Goal: Information Seeking & Learning: Learn about a topic

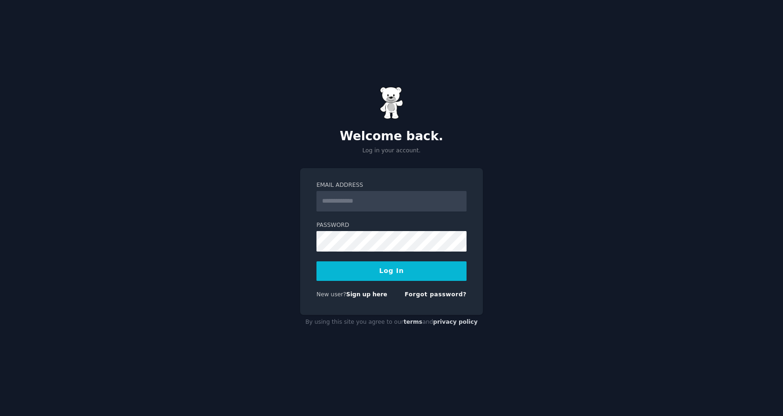
click at [381, 207] on input "Email Address" at bounding box center [391, 201] width 150 height 21
type input "**********"
click at [387, 271] on button "Log In" at bounding box center [391, 271] width 150 height 20
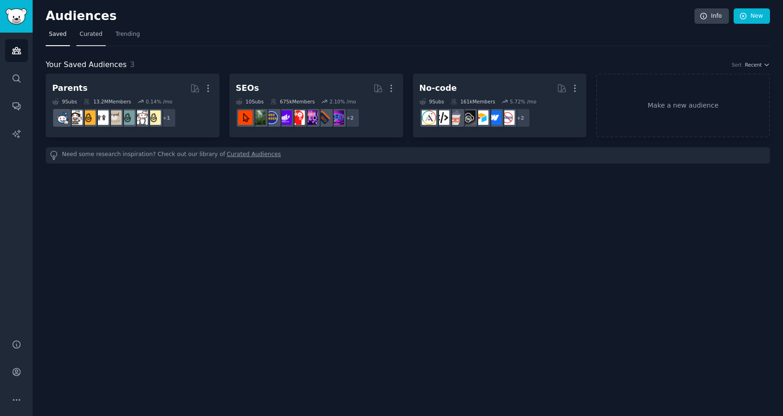
click at [94, 35] on span "Curated" at bounding box center [91, 34] width 23 height 8
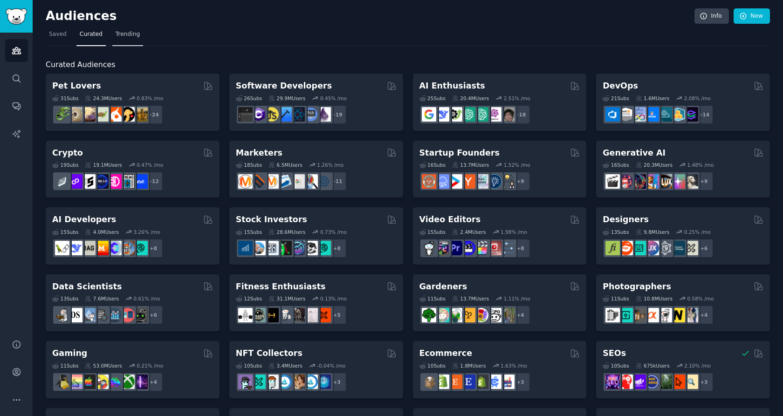
click at [128, 34] on span "Trending" at bounding box center [128, 34] width 24 height 8
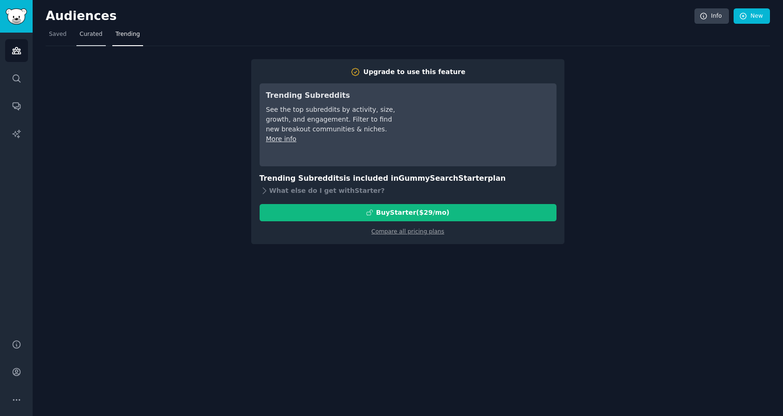
click at [92, 36] on span "Curated" at bounding box center [91, 34] width 23 height 8
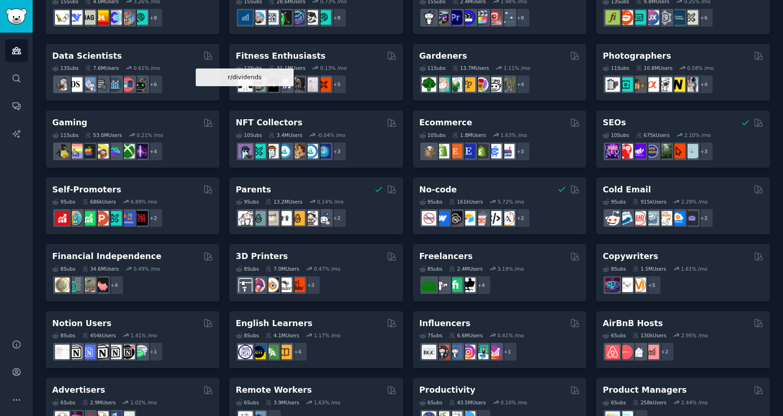
scroll to position [234, 0]
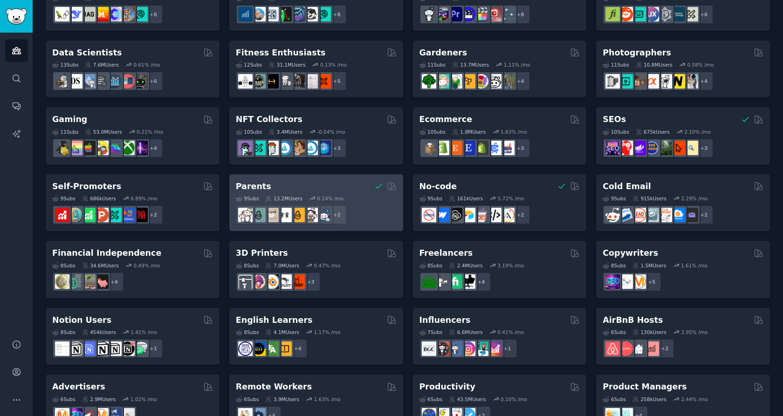
click at [364, 212] on div "+ 2" at bounding box center [316, 215] width 161 height 20
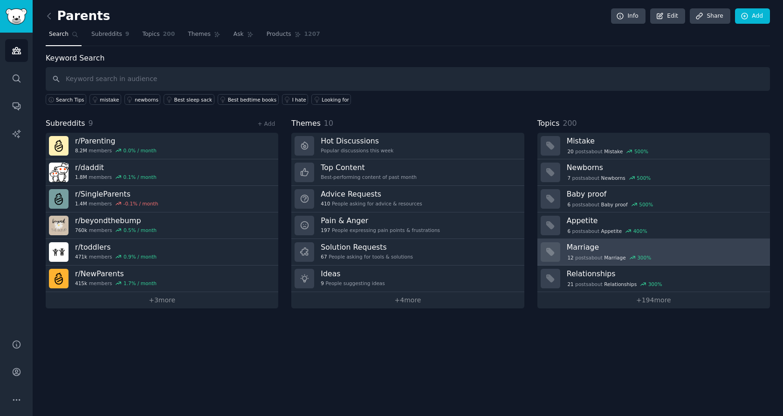
click at [674, 253] on div "12 post s about Marriage 300 %" at bounding box center [665, 257] width 197 height 10
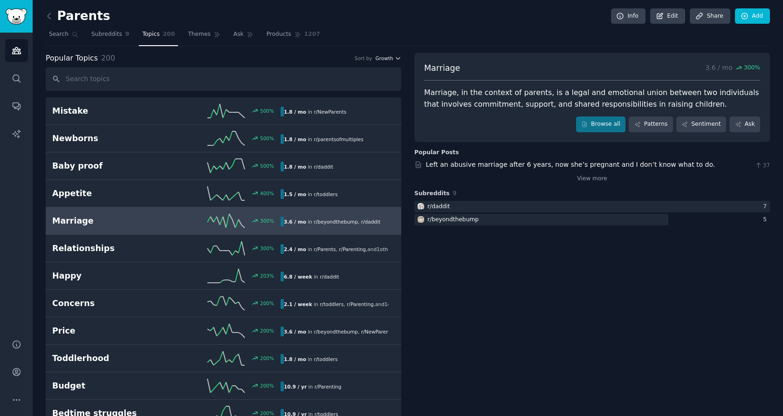
click at [396, 60] on icon "button" at bounding box center [398, 58] width 7 height 7
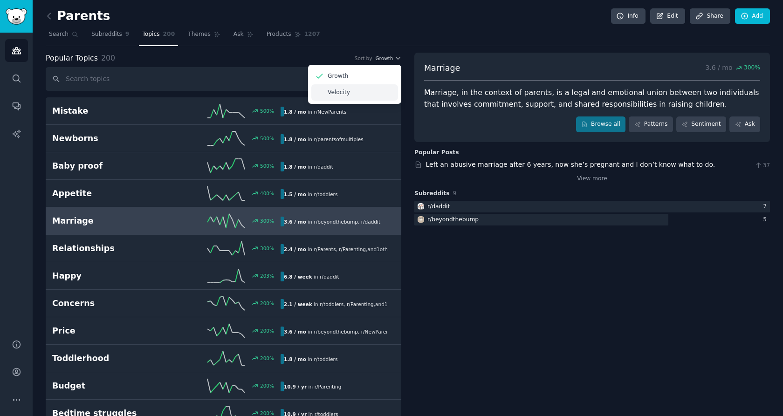
click at [379, 93] on div "Velocity" at bounding box center [354, 92] width 87 height 16
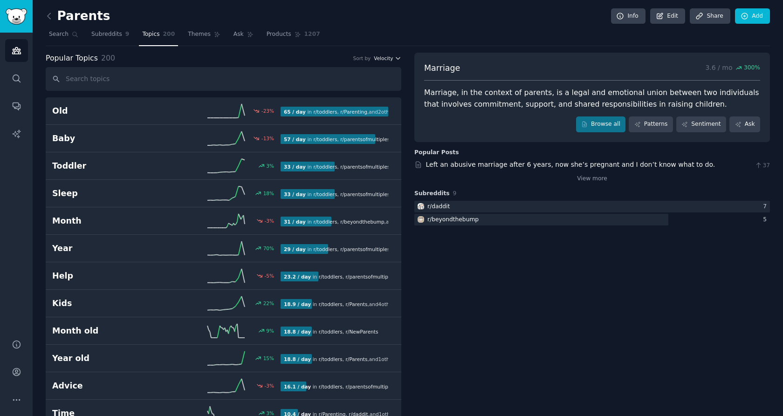
click at [379, 59] on span "Velocity" at bounding box center [383, 58] width 19 height 7
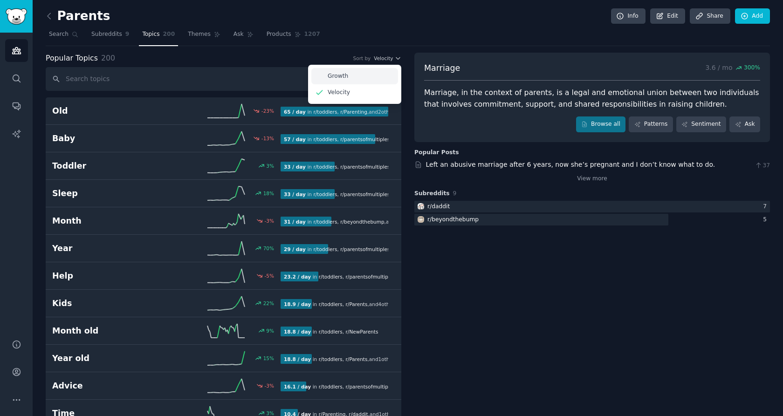
click at [371, 72] on div "Growth" at bounding box center [354, 76] width 87 height 16
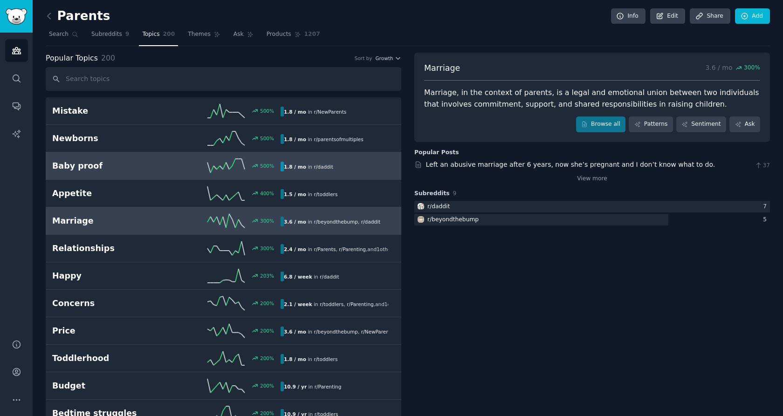
click at [340, 169] on div "1.8 / mo in r/ daddit" at bounding box center [335, 167] width 108 height 10
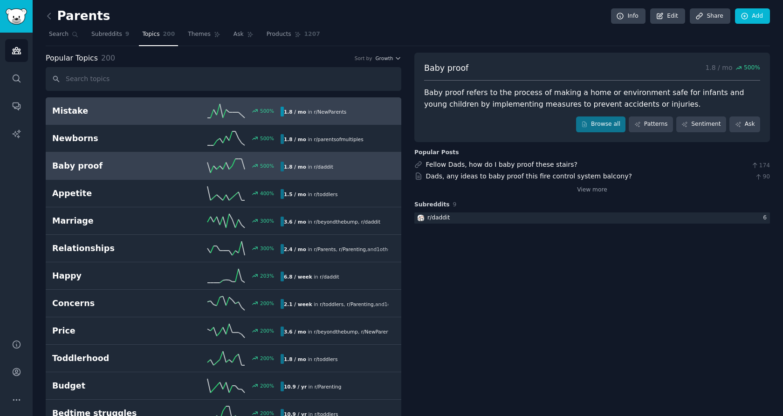
click at [355, 113] on div "1.8 / mo in r/ NewParents" at bounding box center [335, 112] width 108 height 10
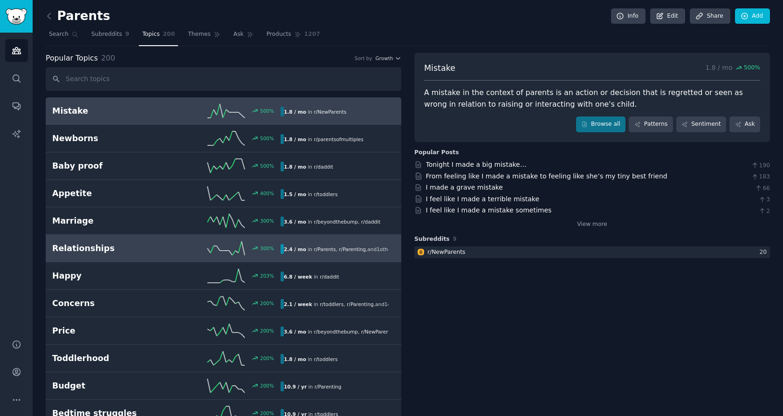
click at [345, 249] on span "r/ Parenting" at bounding box center [352, 250] width 27 height 6
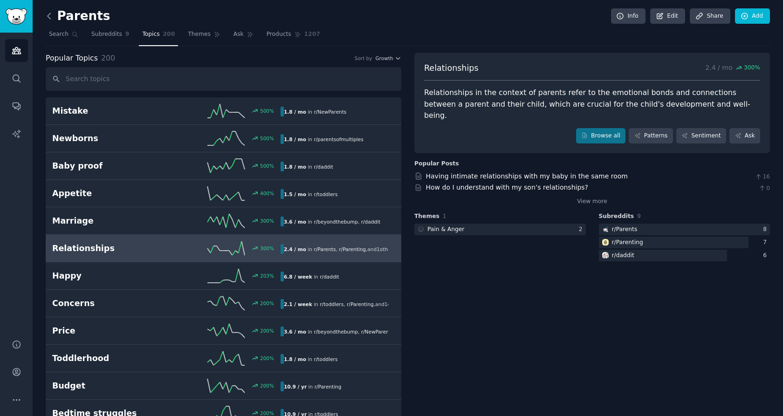
click at [49, 14] on icon at bounding box center [49, 16] width 3 height 6
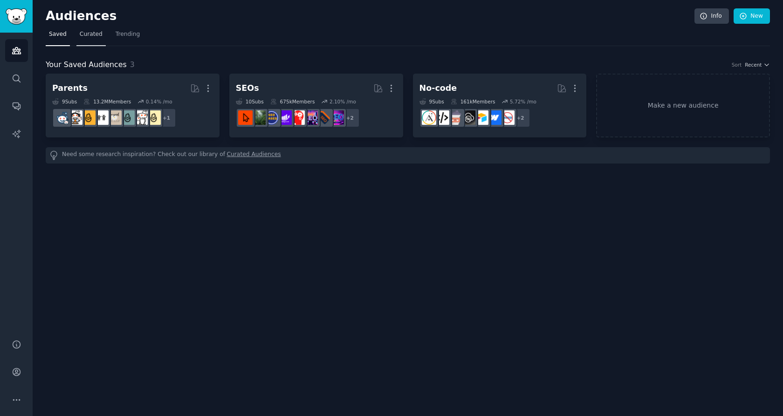
click at [85, 29] on link "Curated" at bounding box center [90, 36] width 29 height 19
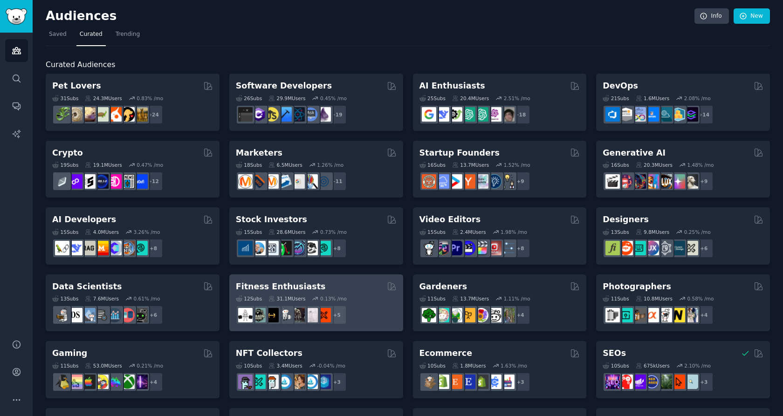
click at [378, 318] on div "+ 5" at bounding box center [316, 315] width 161 height 20
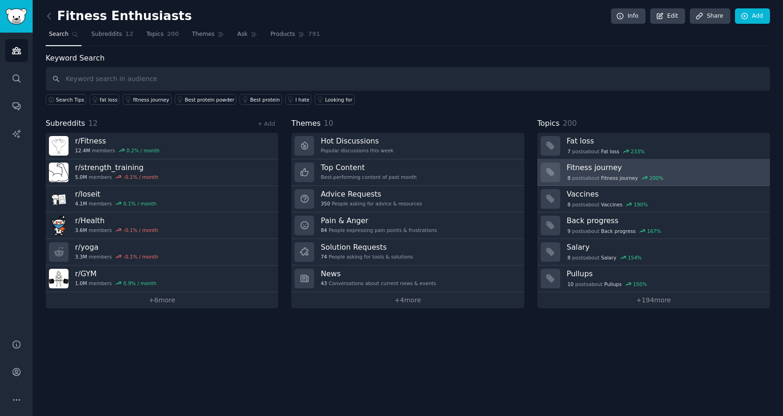
click at [674, 174] on div "8 post s about Fitness journey 200 %" at bounding box center [665, 178] width 197 height 8
